Goal: Transaction & Acquisition: Obtain resource

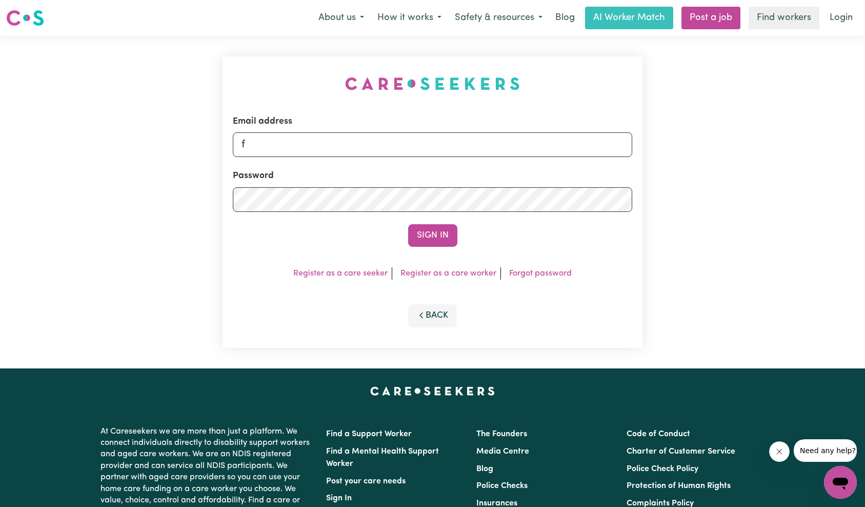
type input "[EMAIL_ADDRESS][DOMAIN_NAME]"
click at [430, 233] on button "Sign In" at bounding box center [432, 235] width 49 height 23
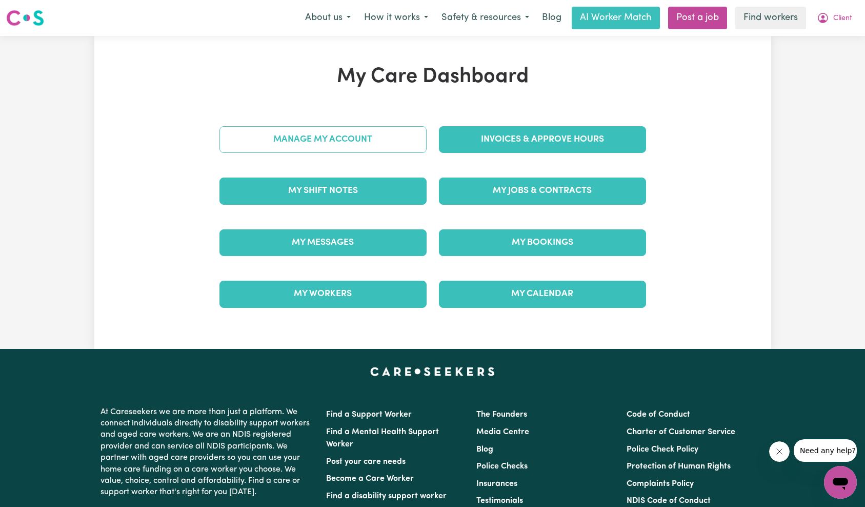
click at [350, 145] on link "Manage My Account" at bounding box center [323, 139] width 207 height 27
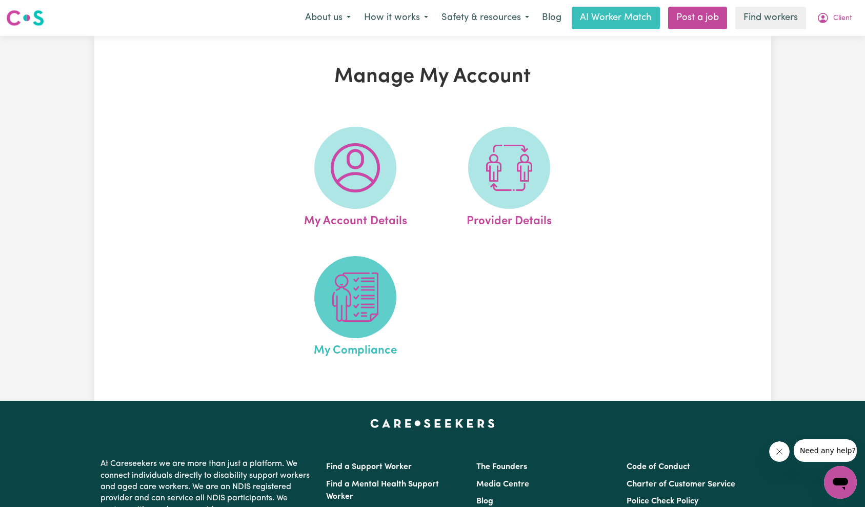
click at [359, 305] on img at bounding box center [355, 296] width 49 height 49
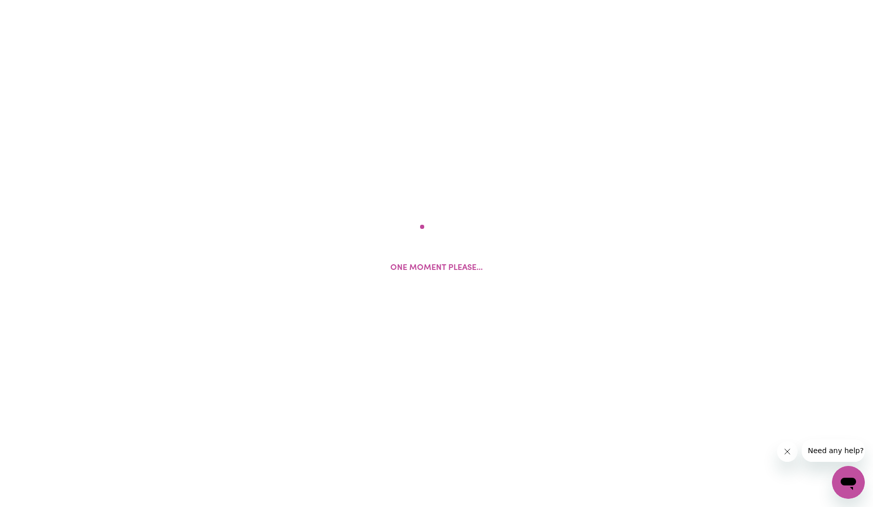
click at [792, 455] on button "Close message from company" at bounding box center [786, 451] width 21 height 21
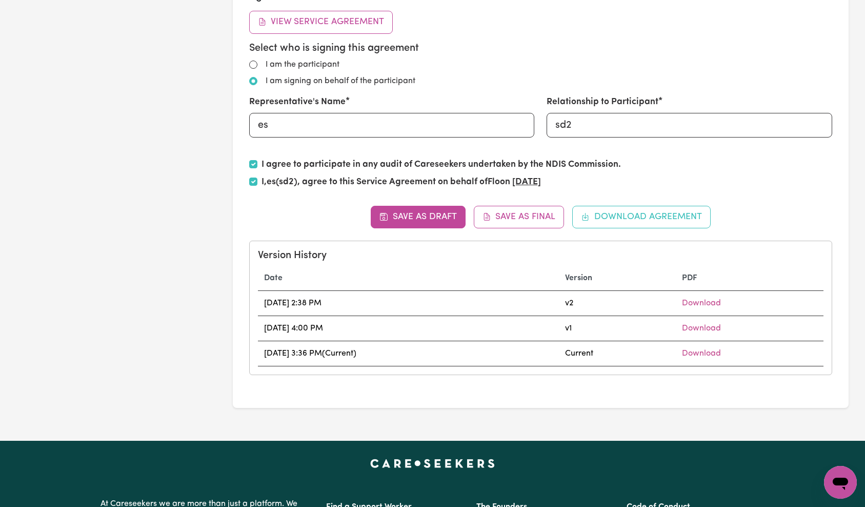
scroll to position [587, 0]
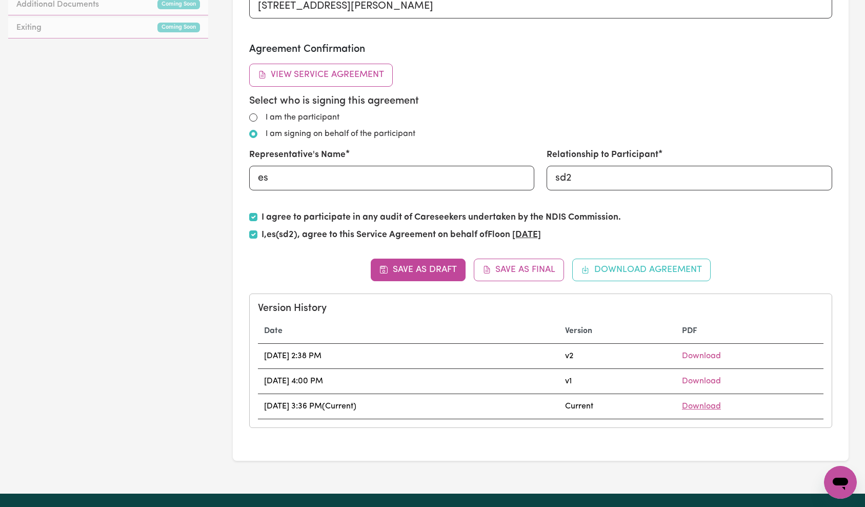
click at [710, 407] on link "Download" at bounding box center [701, 406] width 39 height 8
